Goal: Task Accomplishment & Management: Manage account settings

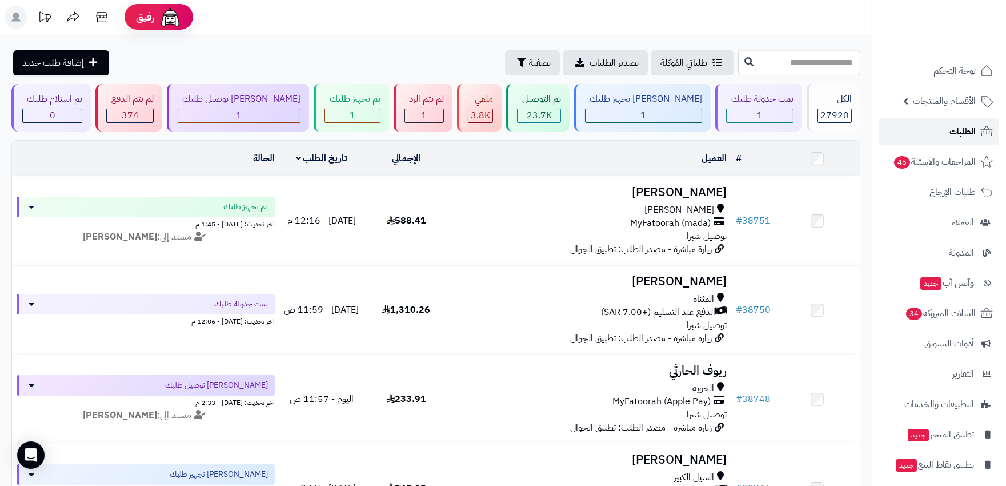
click at [951, 133] on span "الطلبات" at bounding box center [962, 131] width 26 height 16
click at [438, 110] on div "1" at bounding box center [424, 115] width 38 height 13
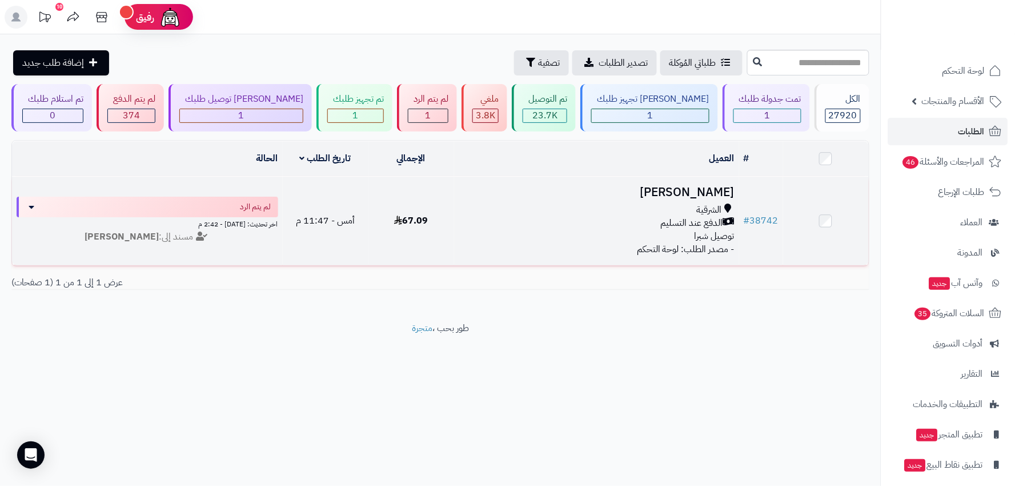
click at [579, 236] on div "الشرقية الدفع عند التسليم توصيل شبرا" at bounding box center [597, 222] width 277 height 39
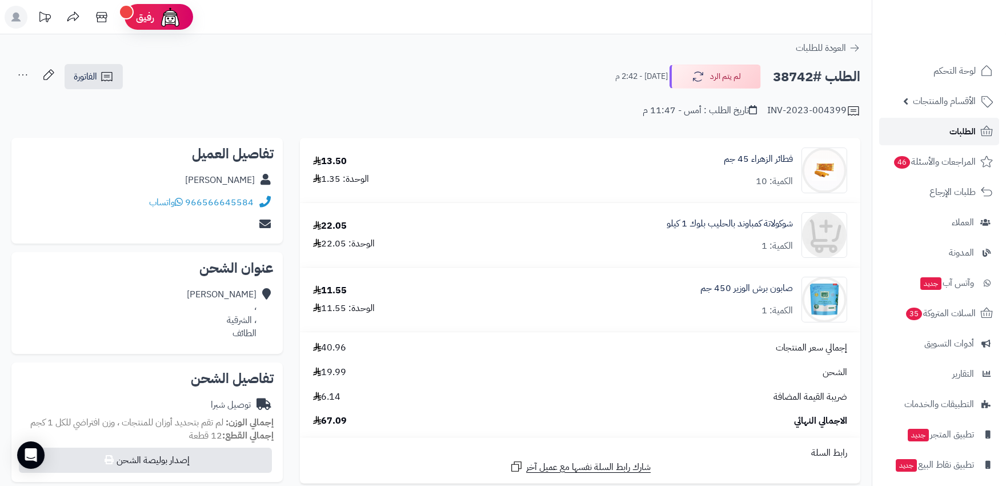
click at [957, 133] on span "الطلبات" at bounding box center [962, 131] width 26 height 16
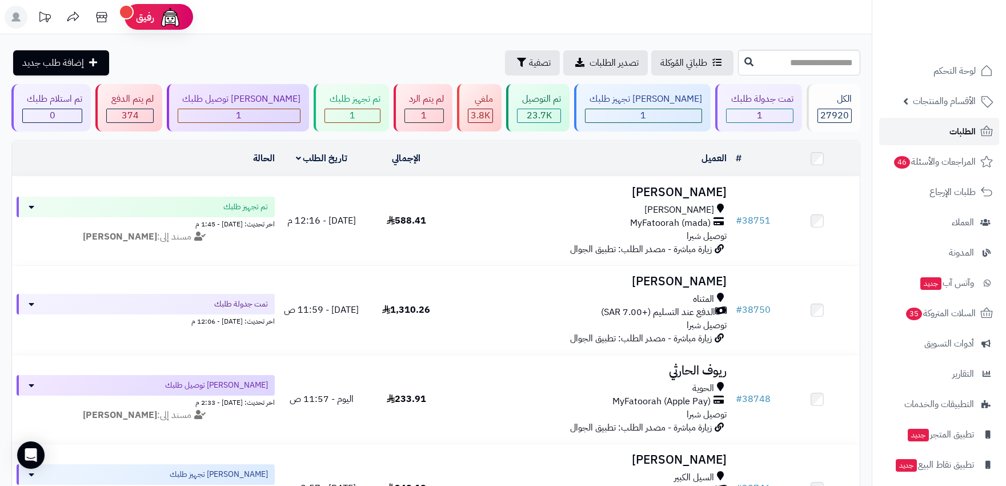
click at [983, 138] on icon at bounding box center [987, 132] width 14 height 14
click at [968, 129] on span "الطلبات" at bounding box center [962, 131] width 26 height 16
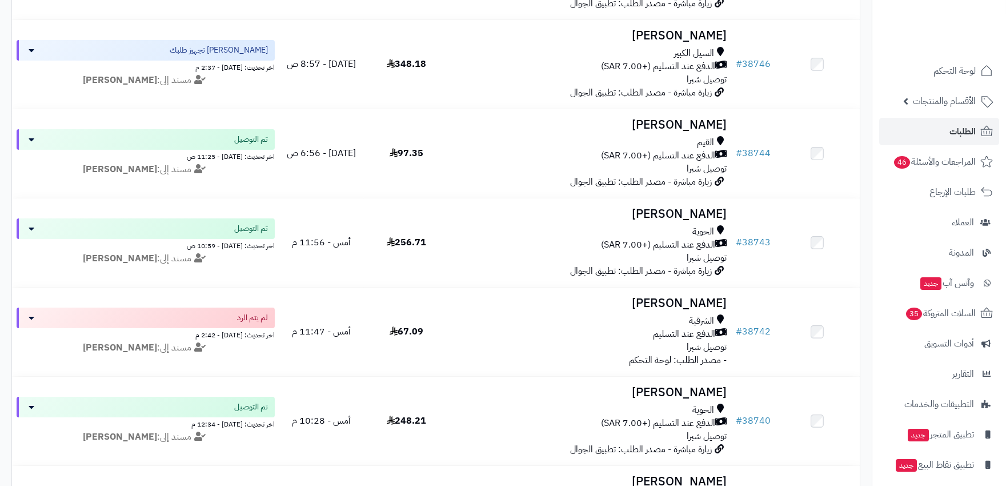
scroll to position [444, 0]
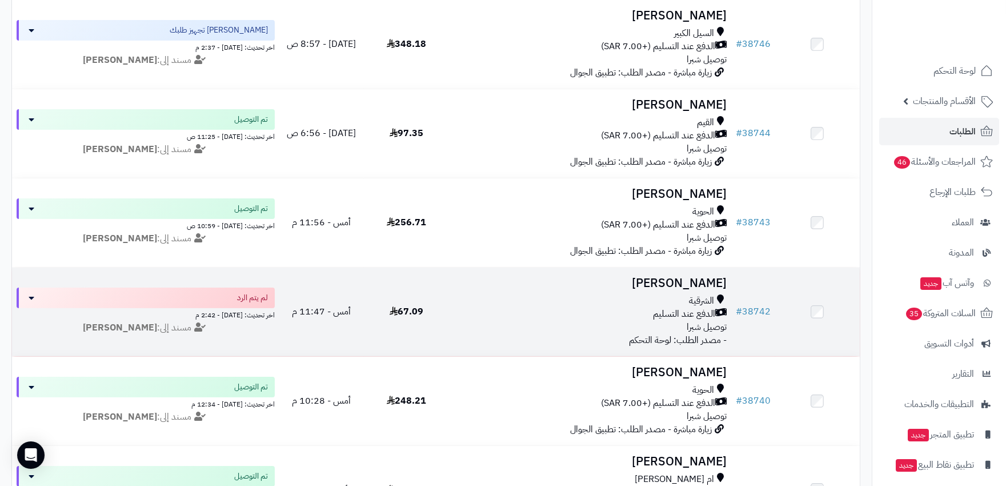
click at [696, 279] on h3 "[PERSON_NAME]" at bounding box center [589, 283] width 273 height 13
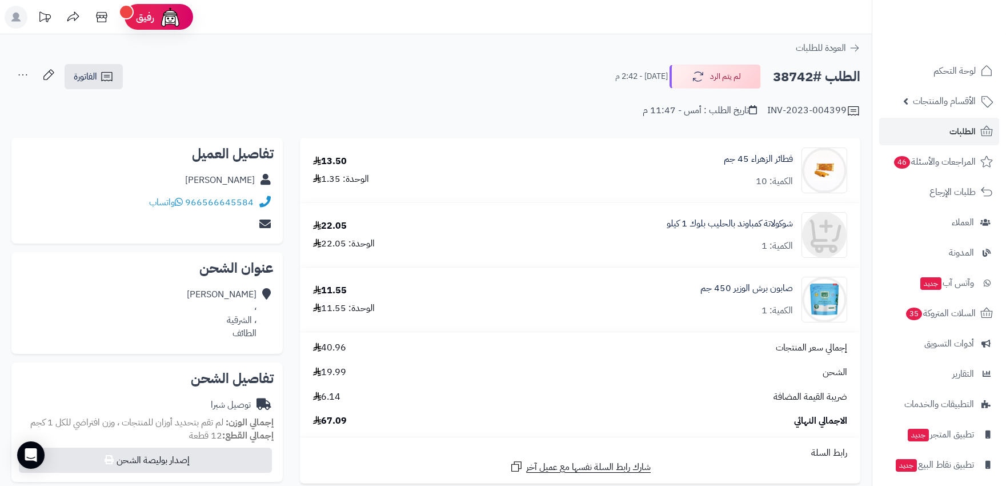
click at [234, 176] on div "[PERSON_NAME]" at bounding box center [220, 180] width 70 height 13
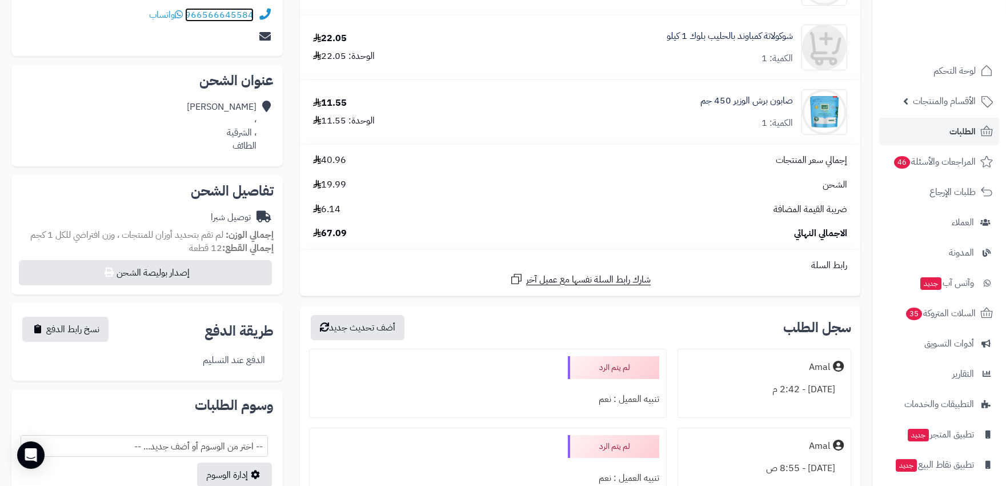
scroll to position [75, 0]
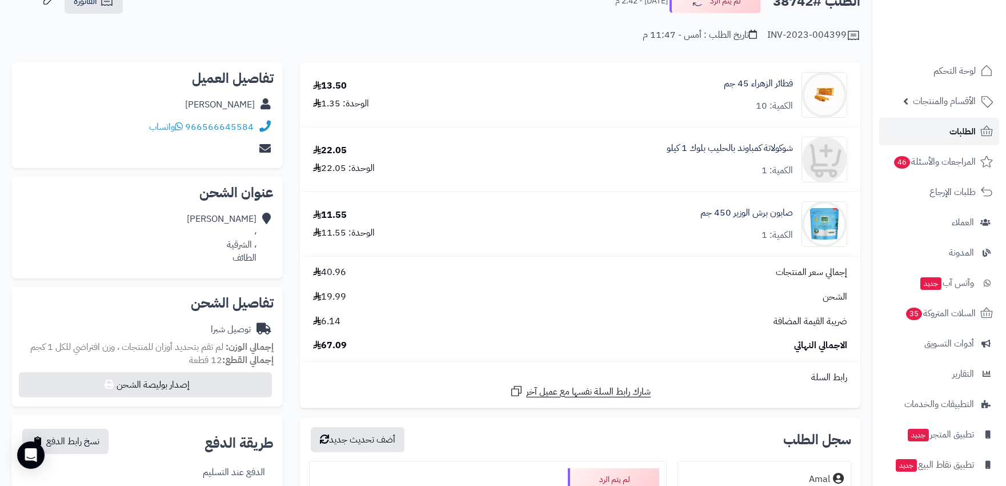
click at [958, 127] on span "الطلبات" at bounding box center [962, 131] width 26 height 16
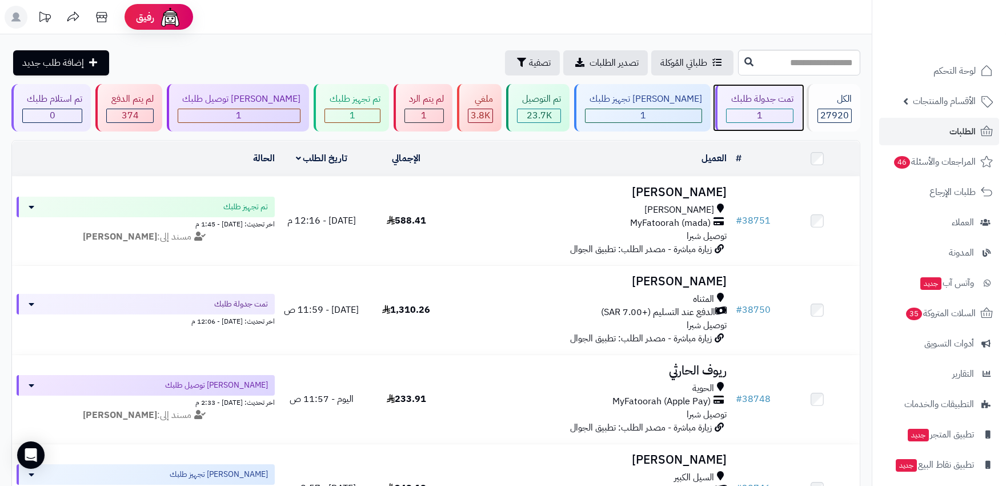
click at [740, 110] on div "1" at bounding box center [760, 115] width 66 height 13
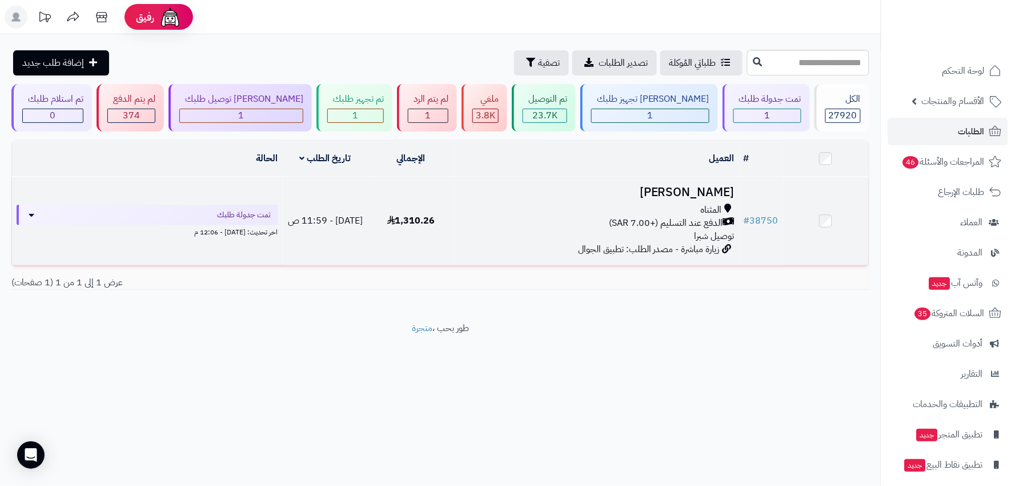
click at [699, 186] on h3 "[PERSON_NAME]" at bounding box center [597, 192] width 277 height 13
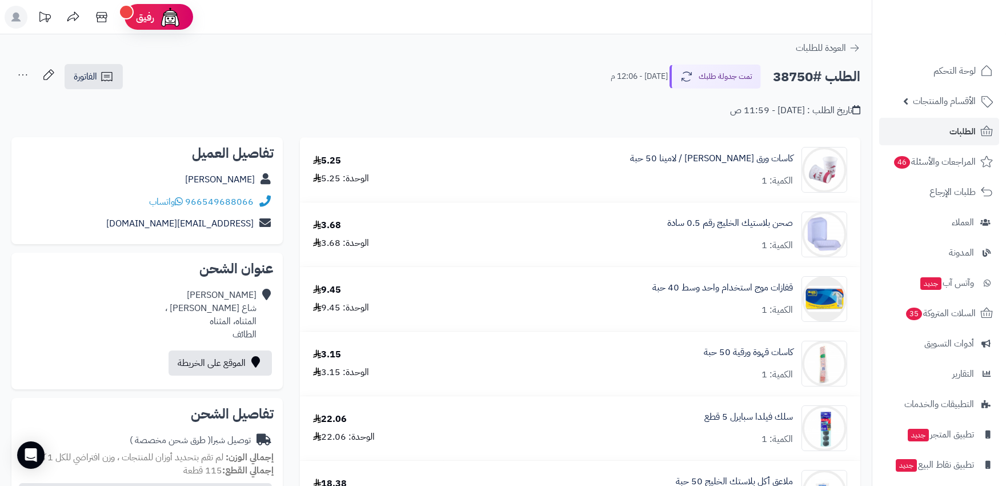
drag, startPoint x: 1015, startPoint y: 29, endPoint x: 1015, endPoint y: -55, distance: 84.0
click at [1005, 0] on html "رفيق ! الطلبات معالجة مكتمل إرجاع المنتجات العملاء المتواجدون الان 28596 عملاء …" at bounding box center [503, 243] width 1006 height 486
click at [959, 127] on span "الطلبات" at bounding box center [962, 131] width 26 height 16
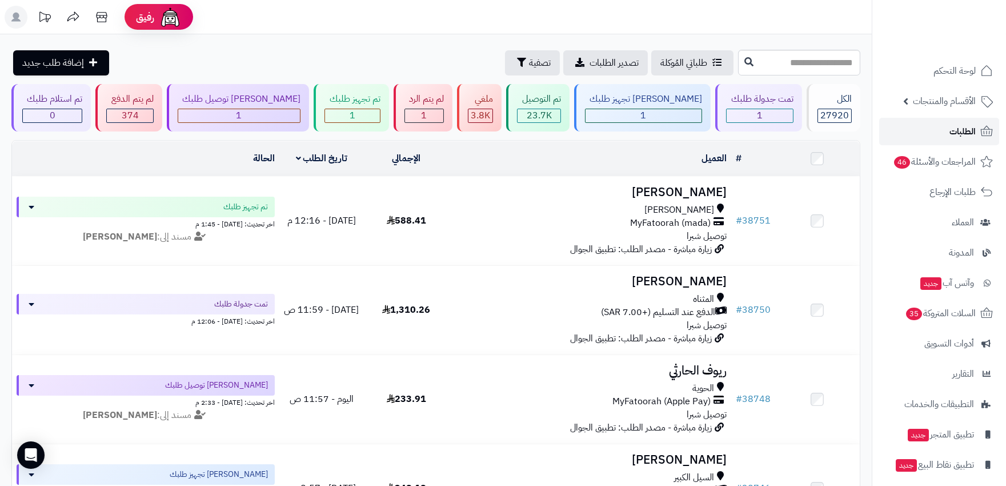
click at [949, 131] on span "الطلبات" at bounding box center [962, 131] width 26 height 16
click at [973, 126] on span "الطلبات" at bounding box center [962, 131] width 26 height 16
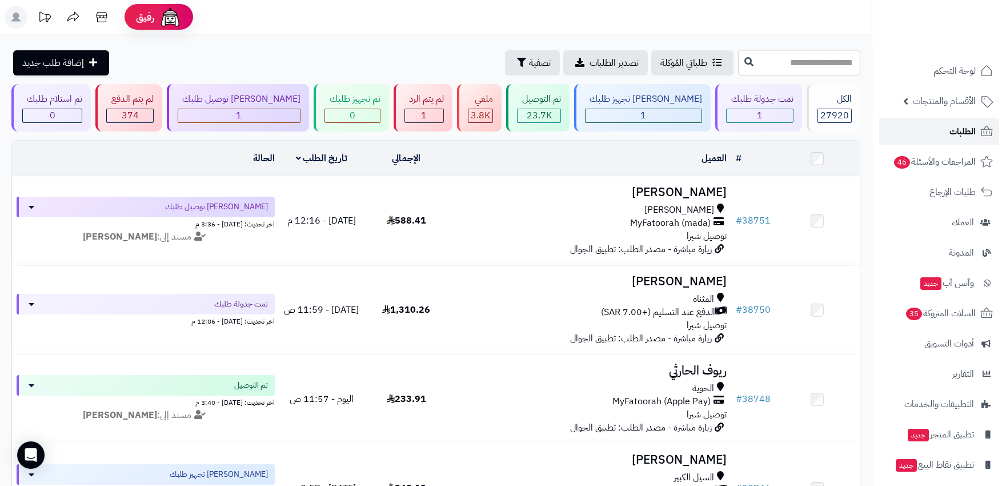
click at [962, 125] on span "الطلبات" at bounding box center [962, 131] width 26 height 16
